Goal: Information Seeking & Learning: Compare options

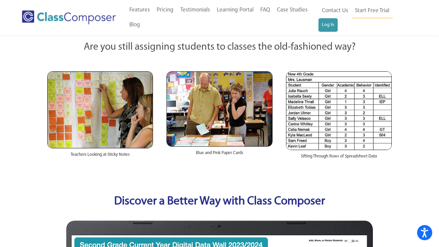
scroll to position [135, 0]
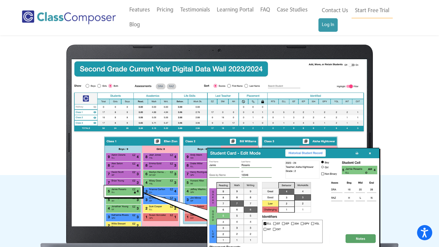
scroll to position [311, 0]
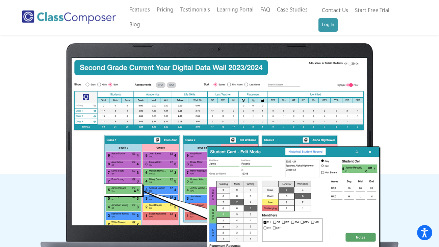
click at [387, 160] on img at bounding box center [220, 159] width 358 height 233
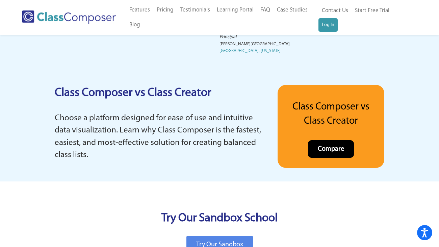
scroll to position [1332, 0]
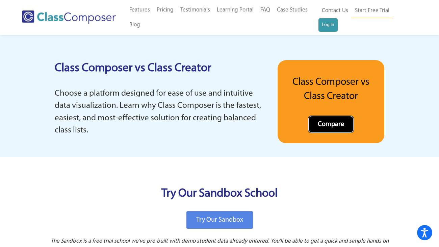
click at [332, 121] on span "Compare" at bounding box center [331, 124] width 26 height 7
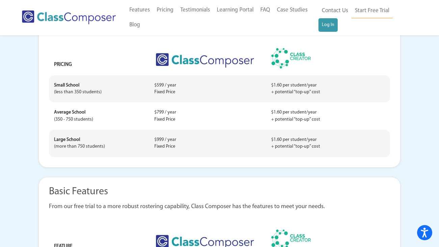
scroll to position [189, 0]
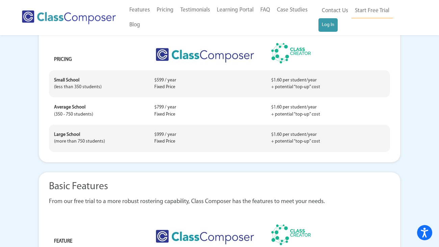
drag, startPoint x: 439, startPoint y: 10, endPoint x: 439, endPoint y: 22, distance: 11.8
click at [272, 51] on img at bounding box center [293, 53] width 44 height 21
click at [404, 116] on div "Pricing Class Composer offers a fixed-price model based on school size, making …" at bounding box center [220, 67] width 372 height 199
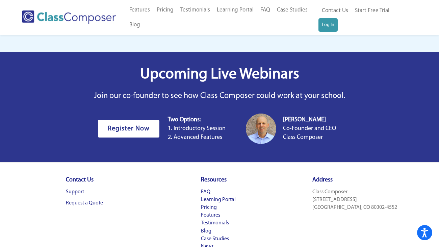
scroll to position [3751, 0]
